Goal: Task Accomplishment & Management: Complete application form

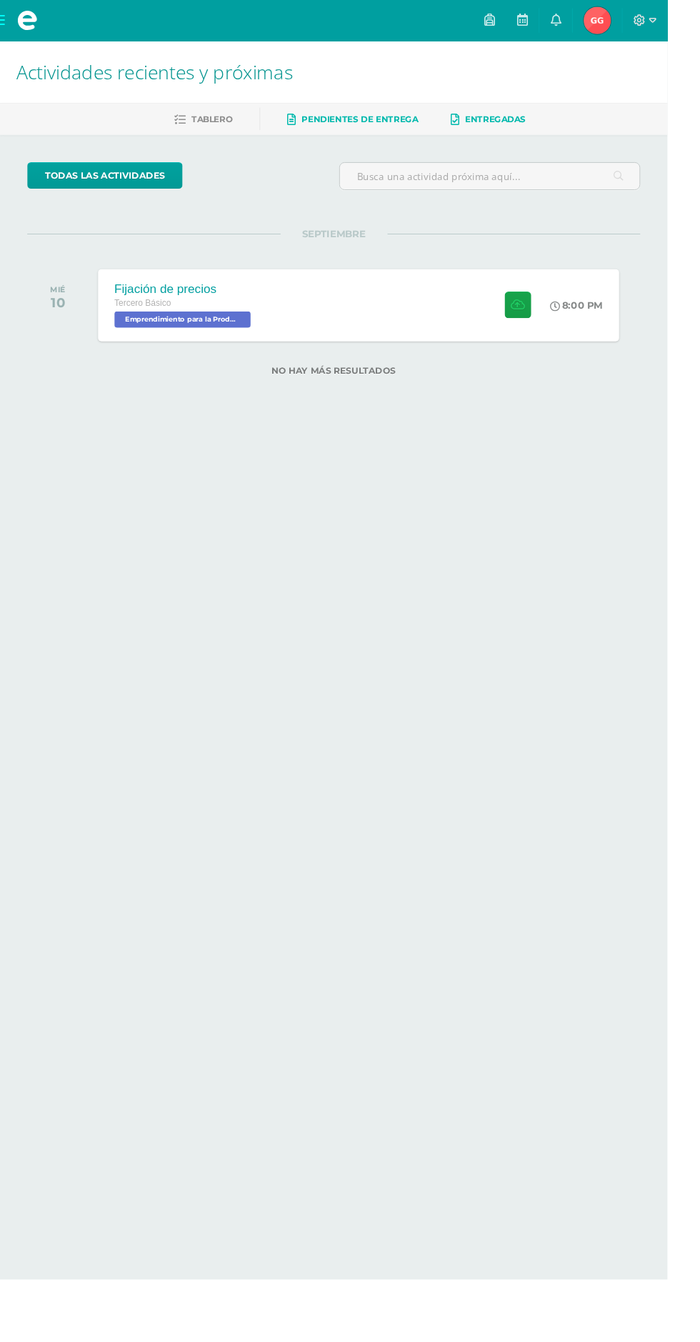
click at [536, 124] on span "Entregadas" at bounding box center [520, 124] width 64 height 11
click at [354, 292] on div "Principios éticos en mercadotecnia y publicidad Tercero Básico Emprendimiento p…" at bounding box center [376, 320] width 552 height 76
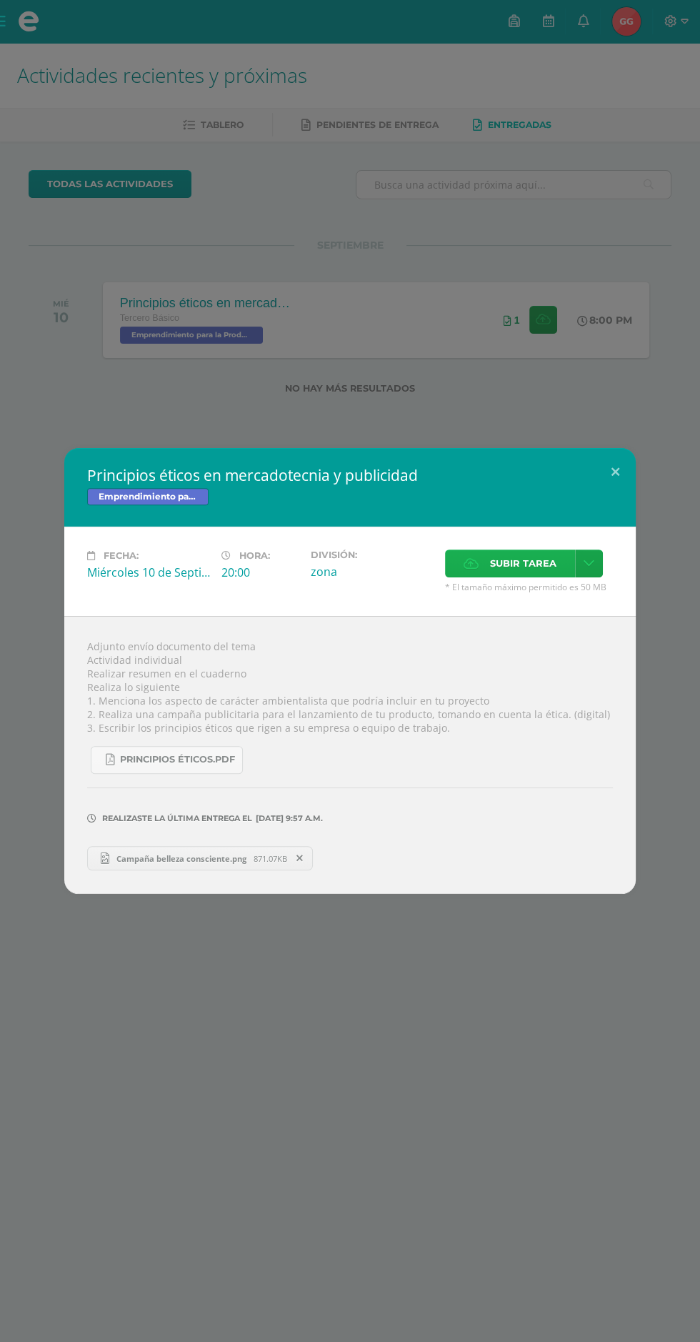
click at [503, 566] on span "Subir tarea" at bounding box center [523, 563] width 66 height 26
click at [0, 0] on input "Subir tarea" at bounding box center [0, 0] width 0 height 0
click at [532, 556] on div "Fecha: Miércoles 10 de Septiembre Hora: 20:00 División: zona Subir tarea" at bounding box center [350, 571] width 572 height 89
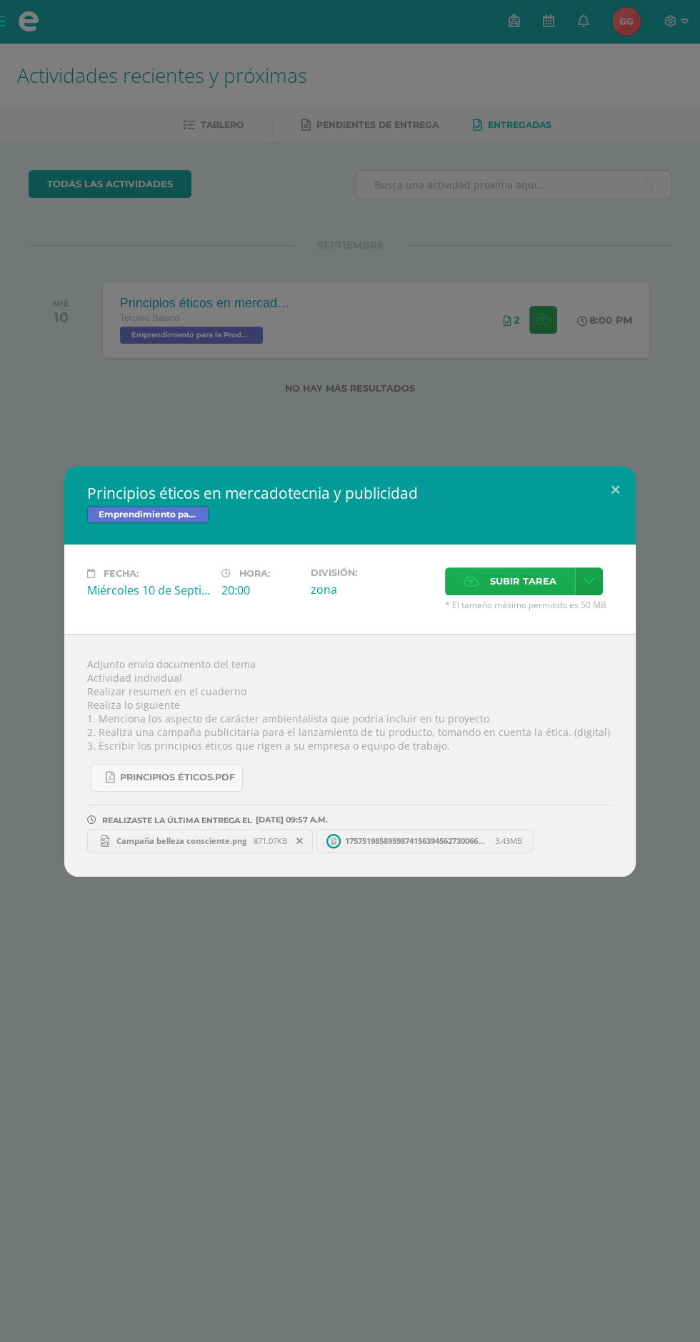
click at [512, 589] on span "Subir tarea" at bounding box center [523, 581] width 66 height 26
click at [0, 0] on input "Subir tarea" at bounding box center [0, 0] width 0 height 0
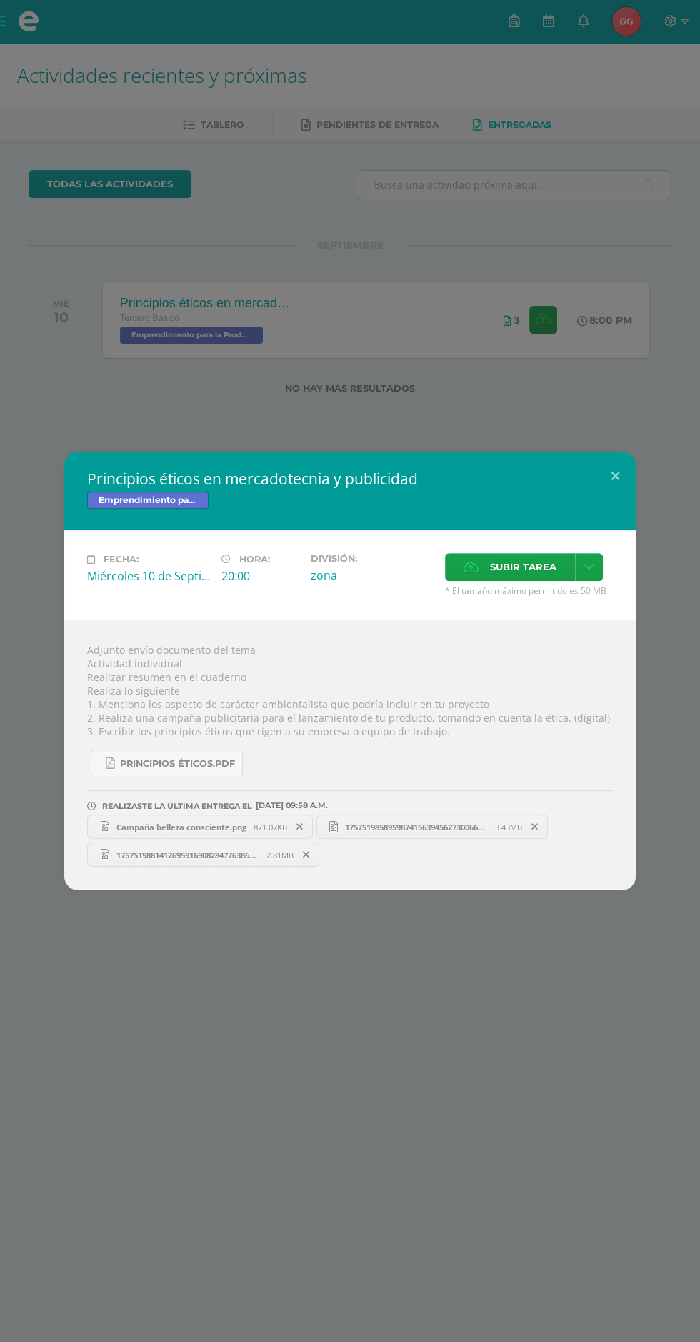
click at [445, 1055] on div "Principios éticos en mercadotecnia y publicidad Emprendimiento para la Producti…" at bounding box center [350, 671] width 700 height 1342
